Goal: Task Accomplishment & Management: Use online tool/utility

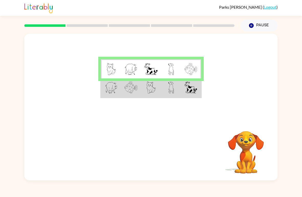
click at [159, 33] on div at bounding box center [129, 26] width 216 height 18
click at [145, 88] on td at bounding box center [151, 87] width 20 height 19
click at [115, 96] on td at bounding box center [111, 87] width 20 height 19
click at [77, 27] on div at bounding box center [129, 26] width 216 height 18
click at [62, 29] on div at bounding box center [129, 26] width 216 height 18
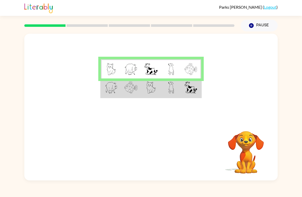
click at [126, 92] on img at bounding box center [130, 88] width 13 height 12
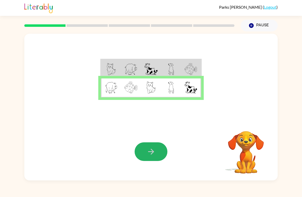
click at [154, 153] on icon "button" at bounding box center [150, 151] width 9 height 9
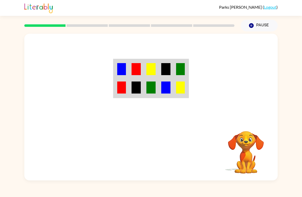
click at [135, 91] on img at bounding box center [135, 88] width 9 height 12
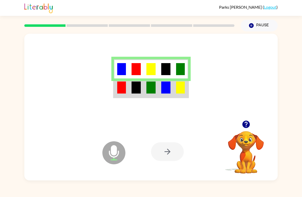
click at [176, 143] on div at bounding box center [167, 151] width 33 height 19
click at [170, 155] on div at bounding box center [167, 151] width 33 height 19
click at [168, 147] on div at bounding box center [167, 151] width 33 height 19
click at [161, 163] on icon "Microphone The Microphone is here when it is your turn to talk" at bounding box center [139, 159] width 77 height 38
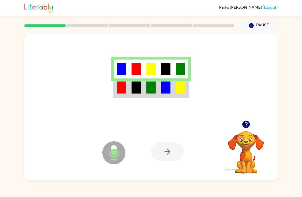
click at [170, 154] on div at bounding box center [167, 151] width 33 height 19
click at [112, 144] on icon at bounding box center [113, 152] width 23 height 23
click at [162, 145] on div at bounding box center [167, 151] width 33 height 19
click at [167, 63] on img at bounding box center [165, 69] width 9 height 12
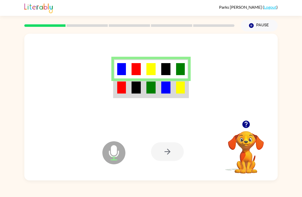
click at [120, 60] on td at bounding box center [121, 68] width 15 height 19
click at [57, 33] on div at bounding box center [129, 26] width 216 height 18
click at [70, 26] on rect at bounding box center [86, 25] width 41 height 3
click at [63, 35] on div at bounding box center [150, 77] width 253 height 87
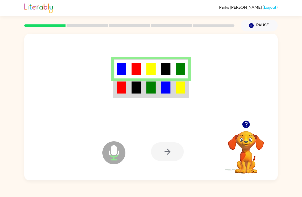
click at [252, 24] on icon "button" at bounding box center [251, 25] width 5 height 5
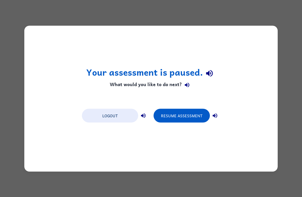
click at [184, 119] on button "Resume Assessment" at bounding box center [181, 116] width 56 height 14
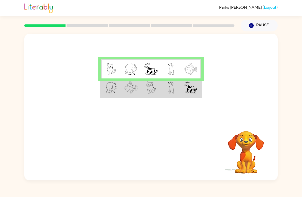
click at [156, 92] on td at bounding box center [151, 87] width 20 height 19
click at [145, 94] on td at bounding box center [151, 87] width 20 height 19
click at [125, 91] on img at bounding box center [130, 88] width 13 height 12
click at [177, 91] on td at bounding box center [171, 87] width 20 height 19
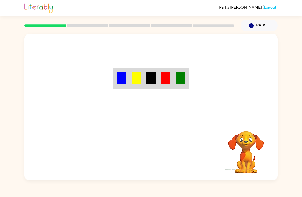
click at [154, 153] on div "Your browser must support playing .mp4 files to use Literably. Please try using…" at bounding box center [150, 107] width 253 height 147
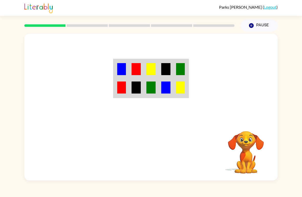
click at [129, 71] on td at bounding box center [136, 68] width 15 height 19
click at [136, 73] on img at bounding box center [135, 69] width 9 height 12
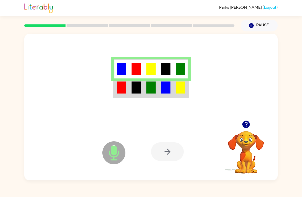
click at [114, 85] on td at bounding box center [121, 87] width 15 height 19
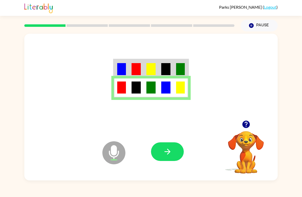
click at [177, 164] on icon "Microphone The Microphone is here when it is your turn to talk" at bounding box center [139, 159] width 77 height 38
click at [163, 147] on button "button" at bounding box center [167, 151] width 33 height 19
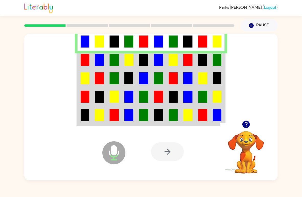
click at [111, 64] on img at bounding box center [113, 60] width 9 height 12
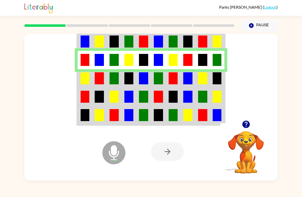
click at [90, 75] on td at bounding box center [84, 78] width 15 height 18
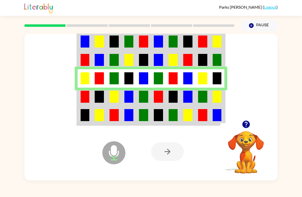
click at [87, 102] on img at bounding box center [84, 97] width 9 height 12
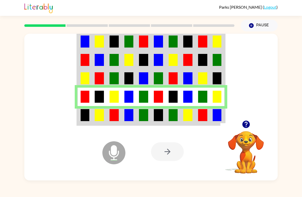
click at [105, 120] on td at bounding box center [99, 115] width 15 height 19
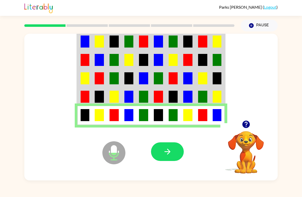
click at [165, 151] on icon "button" at bounding box center [167, 151] width 9 height 9
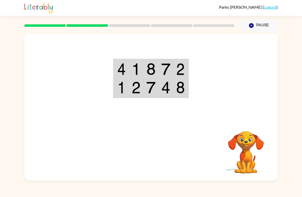
click at [131, 74] on td at bounding box center [136, 68] width 15 height 19
click at [125, 72] on img at bounding box center [121, 69] width 9 height 12
click at [128, 74] on td at bounding box center [121, 68] width 15 height 19
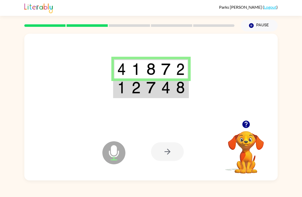
click at [123, 95] on td at bounding box center [121, 87] width 15 height 19
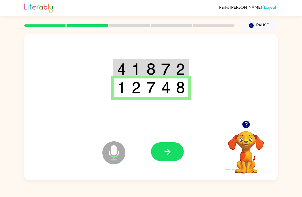
click at [165, 158] on button "button" at bounding box center [167, 151] width 33 height 19
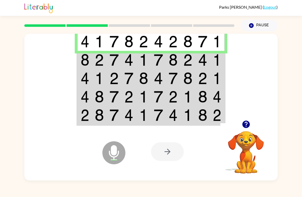
click at [76, 59] on div at bounding box center [150, 77] width 253 height 87
click at [87, 59] on img at bounding box center [84, 60] width 9 height 12
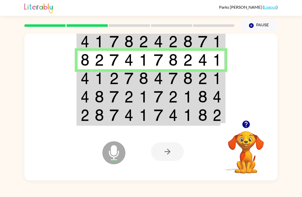
click at [83, 75] on img at bounding box center [84, 78] width 9 height 12
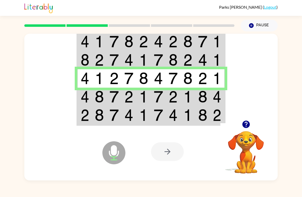
click at [89, 96] on td at bounding box center [84, 97] width 15 height 18
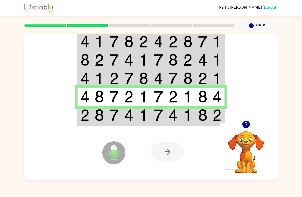
click at [86, 115] on img at bounding box center [84, 115] width 9 height 12
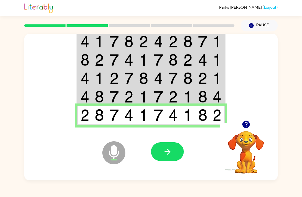
click at [169, 164] on icon "Microphone The Microphone is here when it is your turn to talk" at bounding box center [139, 159] width 77 height 38
click at [170, 150] on icon "button" at bounding box center [167, 151] width 9 height 9
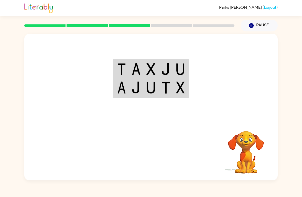
click at [138, 68] on img at bounding box center [135, 69] width 9 height 12
click at [134, 68] on img at bounding box center [135, 69] width 9 height 12
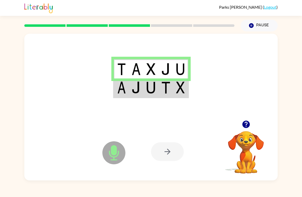
click at [135, 89] on img at bounding box center [135, 88] width 9 height 12
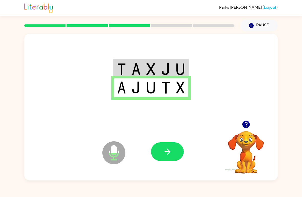
click at [135, 89] on img at bounding box center [135, 88] width 9 height 12
click at [169, 151] on icon "button" at bounding box center [167, 152] width 6 height 6
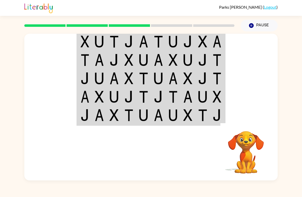
click at [164, 78] on td at bounding box center [158, 78] width 15 height 18
click at [98, 44] on img at bounding box center [99, 42] width 9 height 12
click at [90, 44] on td at bounding box center [84, 41] width 15 height 19
click at [91, 48] on td at bounding box center [84, 41] width 15 height 19
click at [92, 50] on td at bounding box center [99, 41] width 15 height 19
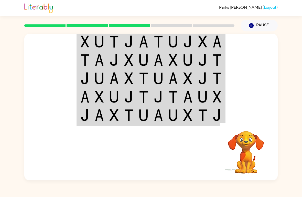
click at [93, 39] on td at bounding box center [99, 41] width 15 height 19
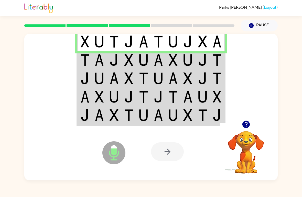
click at [96, 62] on img at bounding box center [99, 60] width 9 height 12
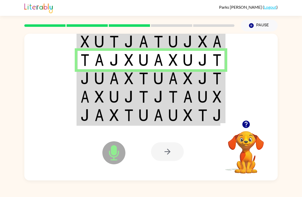
click at [86, 61] on img at bounding box center [84, 60] width 9 height 12
click at [86, 78] on img at bounding box center [84, 78] width 9 height 12
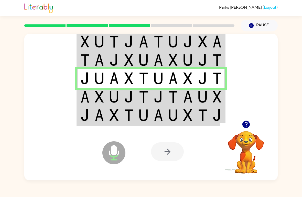
click at [83, 99] on img at bounding box center [84, 97] width 9 height 12
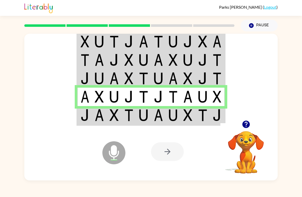
click at [79, 114] on td at bounding box center [84, 115] width 15 height 19
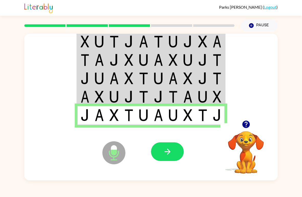
click at [172, 157] on button "button" at bounding box center [167, 151] width 33 height 19
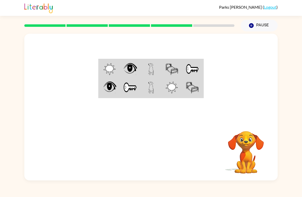
click at [113, 74] on img at bounding box center [109, 69] width 12 height 12
click at [116, 74] on td at bounding box center [109, 68] width 21 height 19
click at [111, 71] on img at bounding box center [109, 69] width 12 height 12
click at [116, 72] on td at bounding box center [109, 68] width 21 height 19
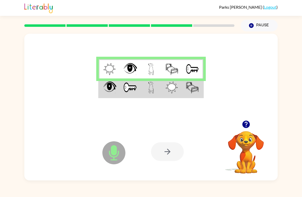
click at [110, 69] on img at bounding box center [109, 69] width 12 height 12
click at [110, 97] on td at bounding box center [109, 87] width 21 height 19
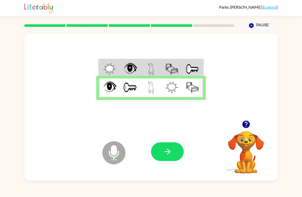
click at [170, 150] on icon "button" at bounding box center [167, 151] width 9 height 9
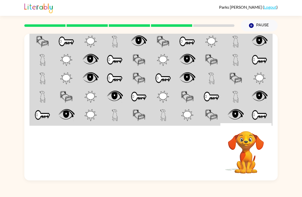
click at [39, 39] on img at bounding box center [42, 42] width 13 height 12
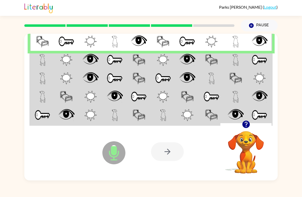
click at [39, 59] on td at bounding box center [42, 60] width 24 height 18
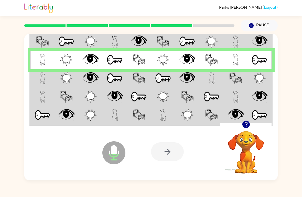
click at [43, 83] on img at bounding box center [43, 78] width 6 height 12
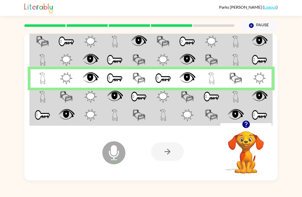
click at [47, 104] on td at bounding box center [42, 97] width 24 height 18
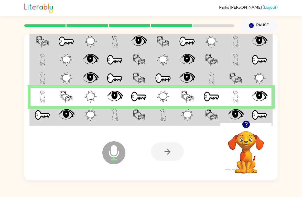
click at [50, 124] on td at bounding box center [42, 115] width 24 height 19
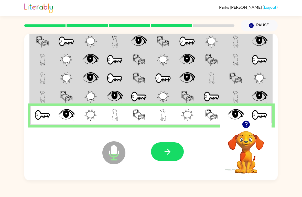
click at [168, 160] on button "button" at bounding box center [167, 151] width 33 height 19
